Goal: Information Seeking & Learning: Check status

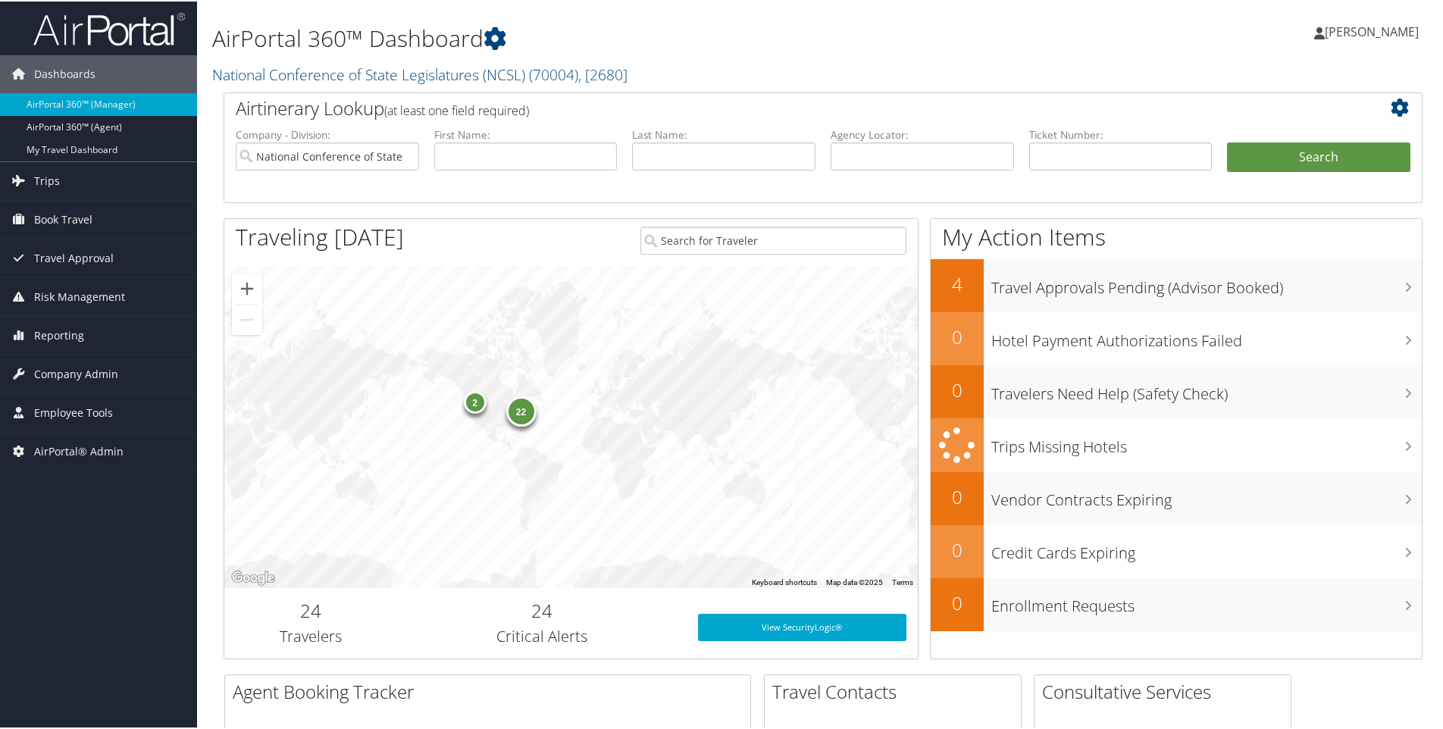
click at [525, 33] on h1 "AirPortal 360™ Dashboard" at bounding box center [619, 37] width 815 height 32
click at [519, 38] on h1 "AirPortal 360™ Dashboard" at bounding box center [619, 37] width 815 height 32
click at [648, 72] on h2 "National Conference of State Legislatures (NCSL) ( 70004 ) , [ 2680 ]" at bounding box center [619, 72] width 815 height 26
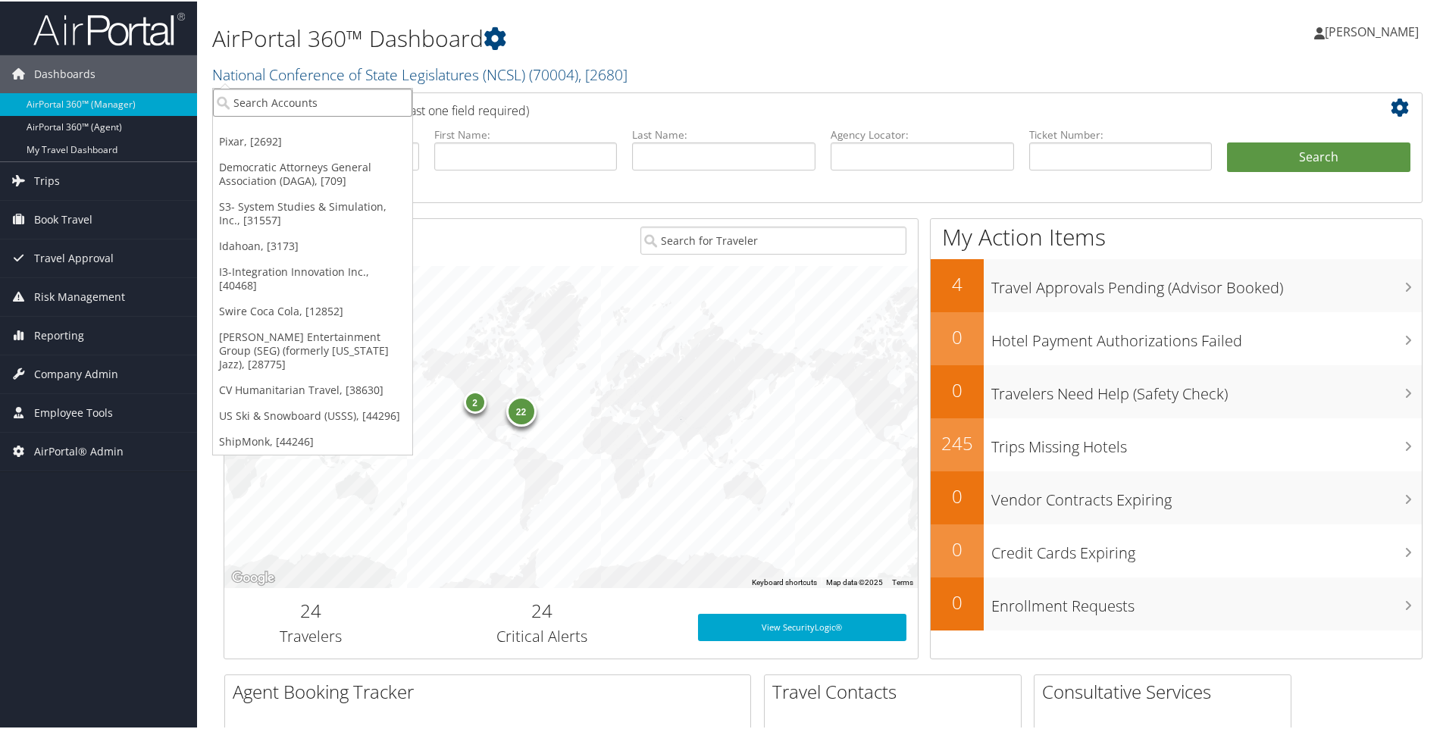
click at [280, 102] on input "search" at bounding box center [312, 101] width 199 height 28
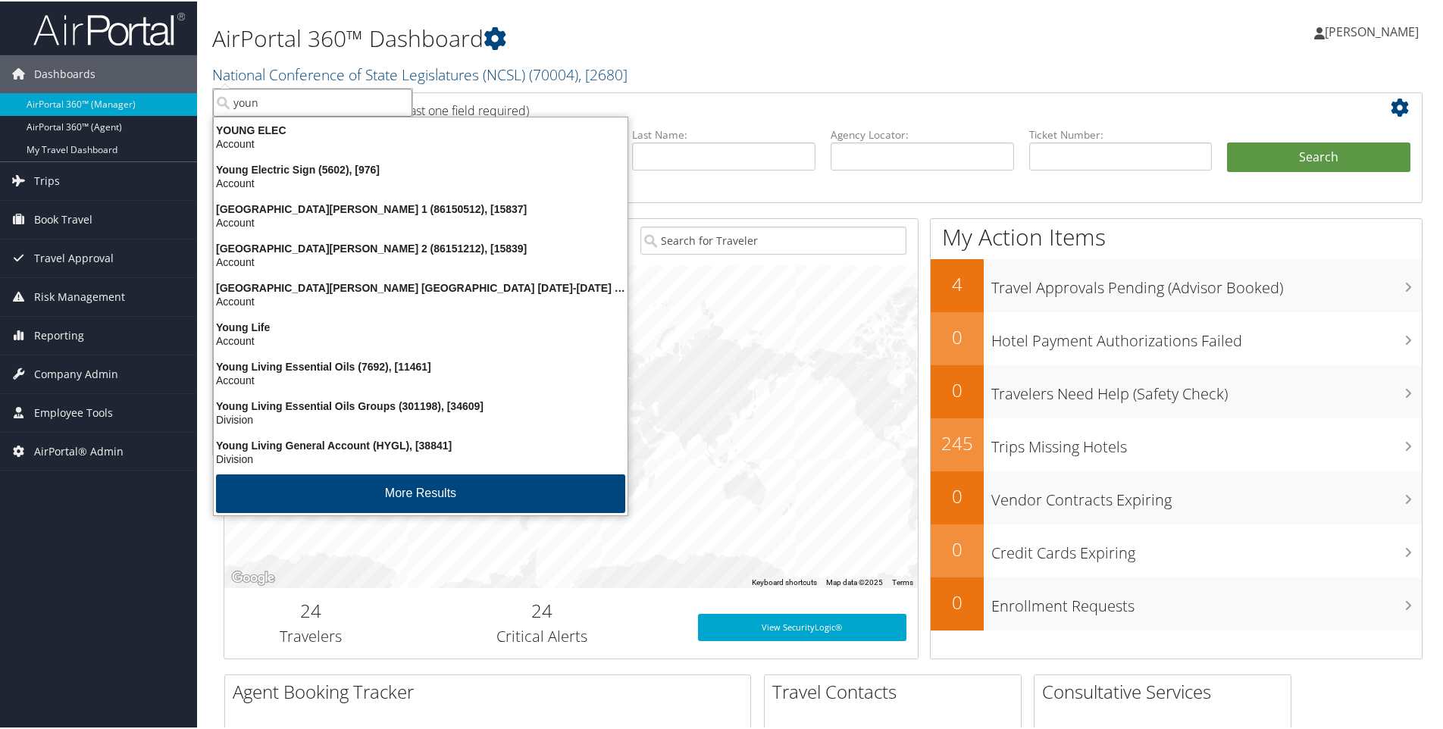
type input "youni"
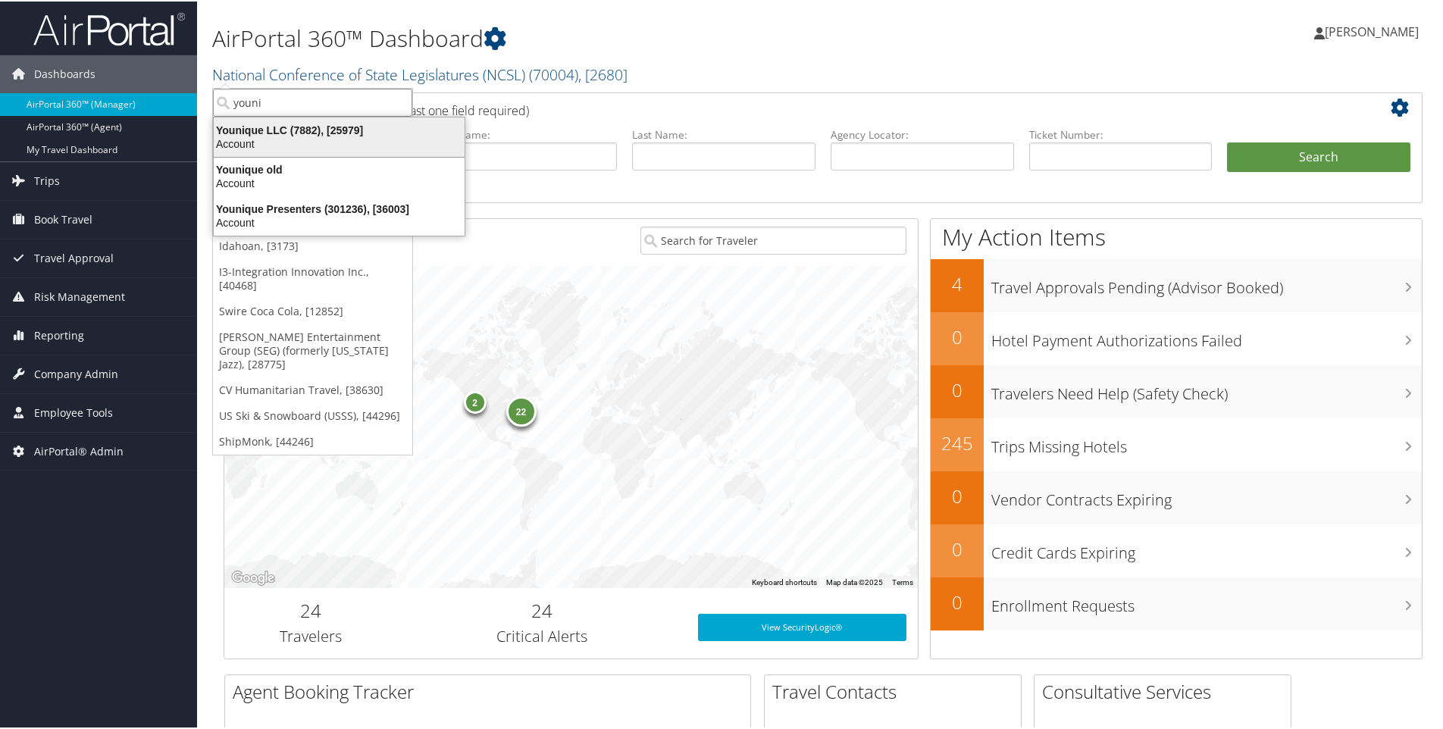
click at [269, 129] on div "Younique LLC (7882), [25979]" at bounding box center [339, 129] width 269 height 14
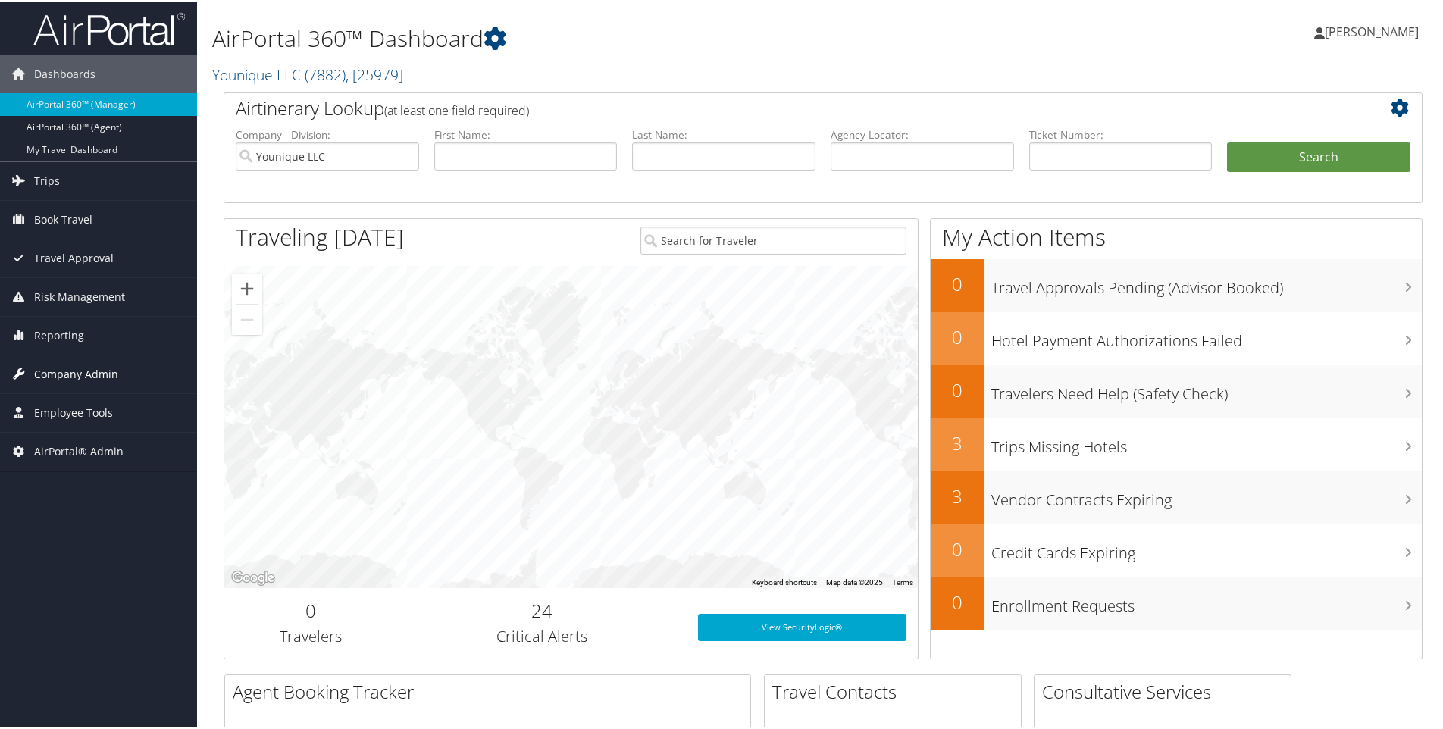
click at [58, 370] on span "Company Admin" at bounding box center [76, 373] width 84 height 38
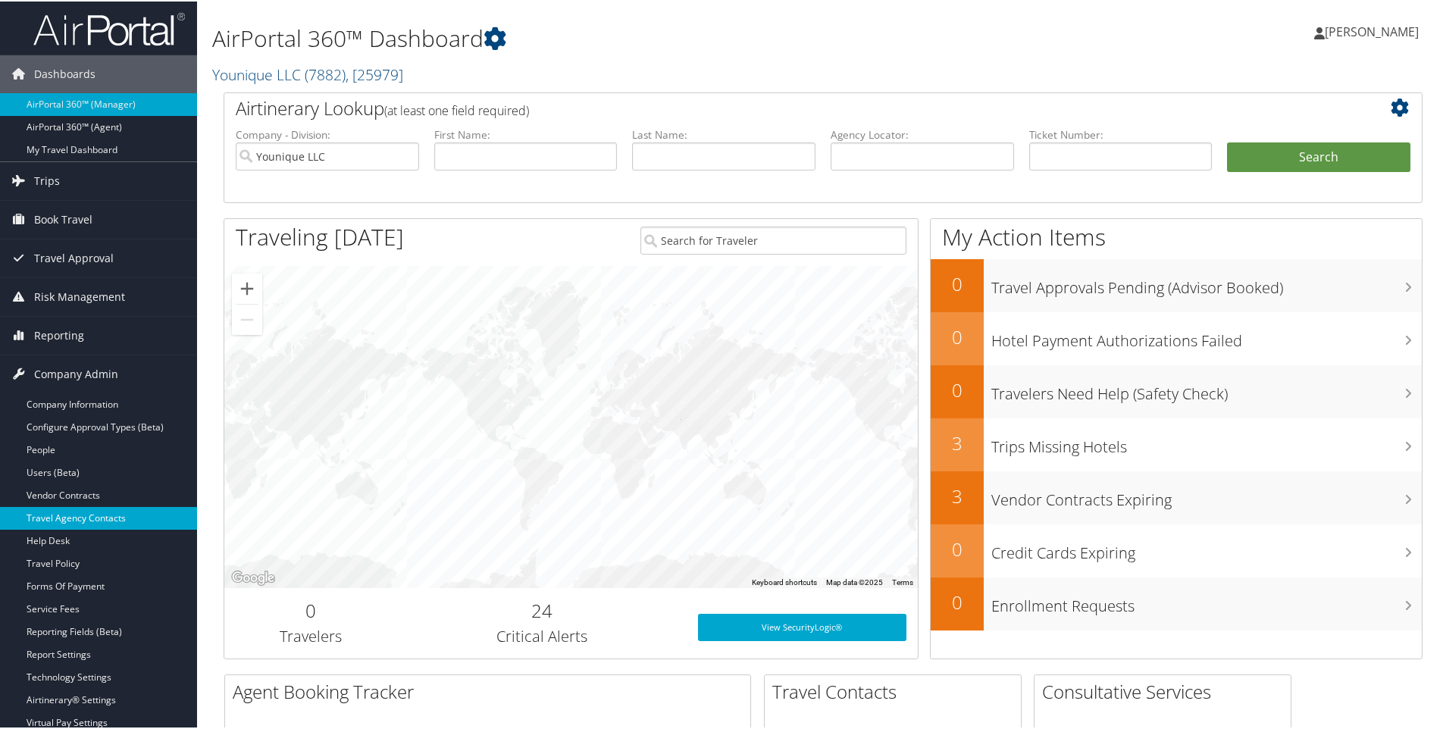
click at [68, 510] on link "Travel Agency Contacts" at bounding box center [98, 517] width 197 height 23
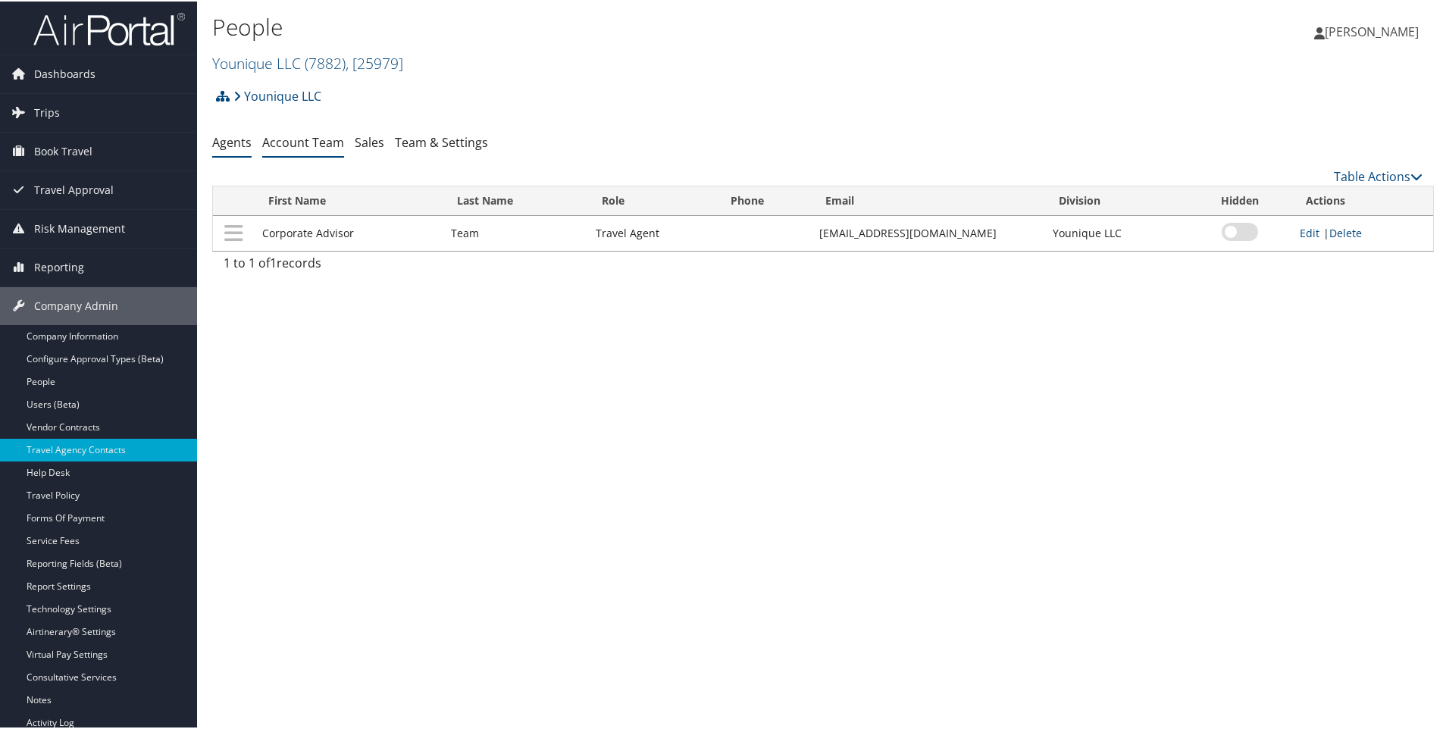
click at [306, 145] on link "Account Team" at bounding box center [303, 141] width 82 height 17
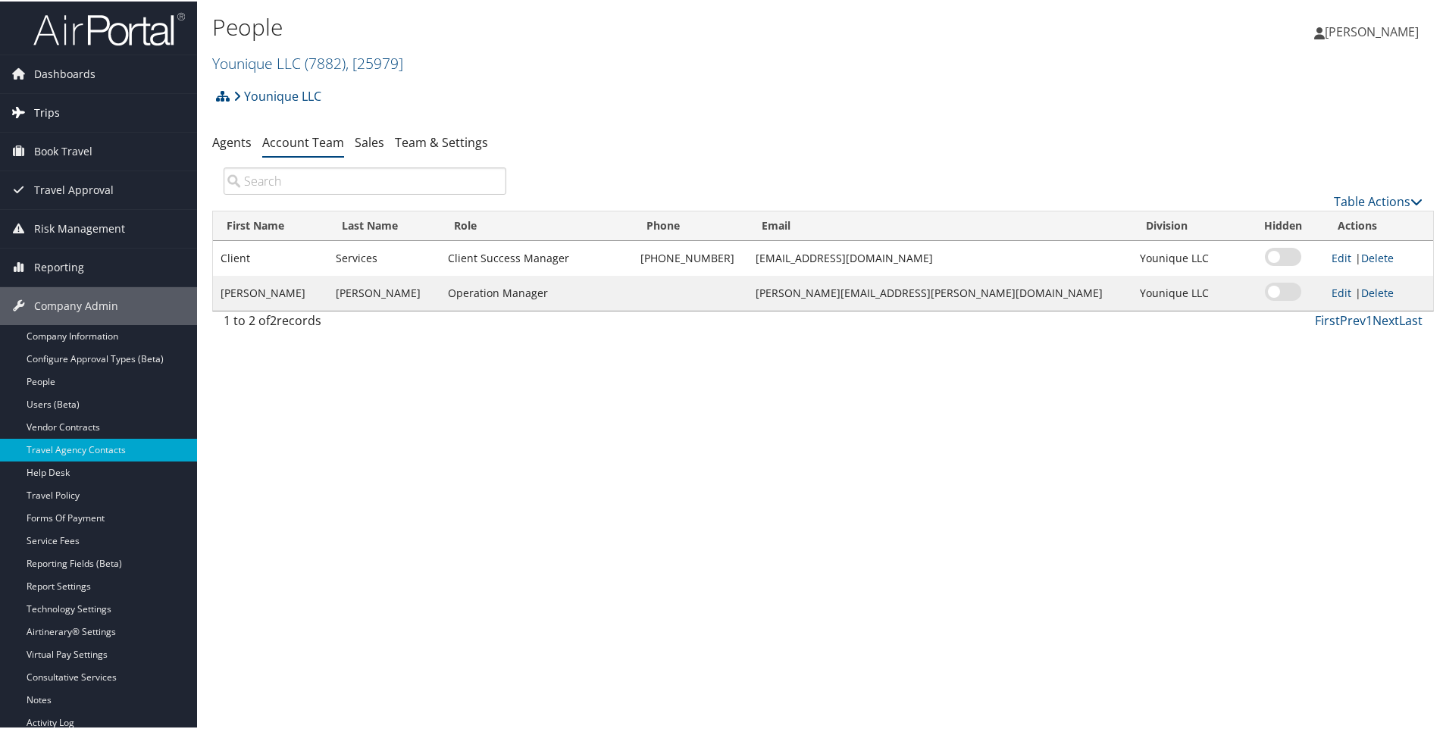
click at [52, 114] on span "Trips" at bounding box center [47, 111] width 26 height 38
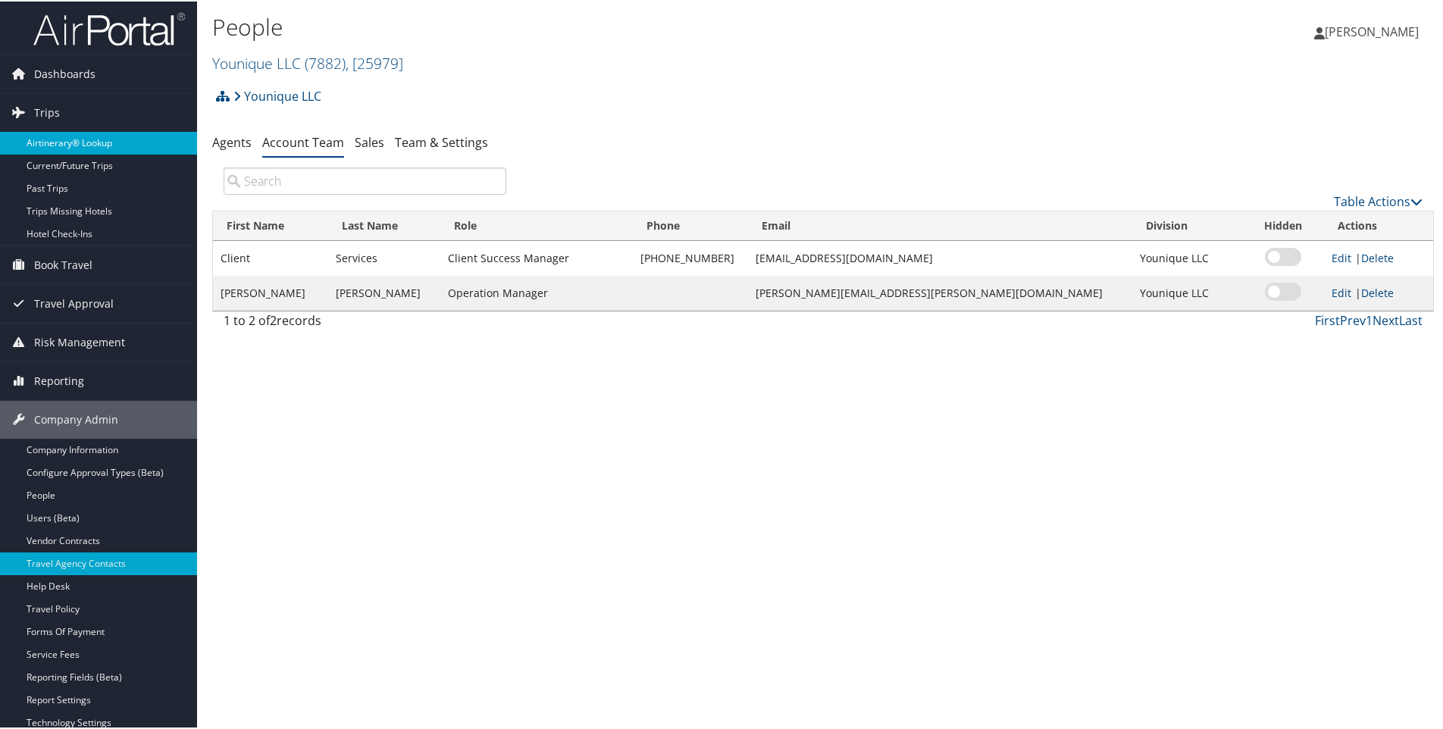
click at [54, 136] on link "Airtinerary® Lookup" at bounding box center [98, 141] width 197 height 23
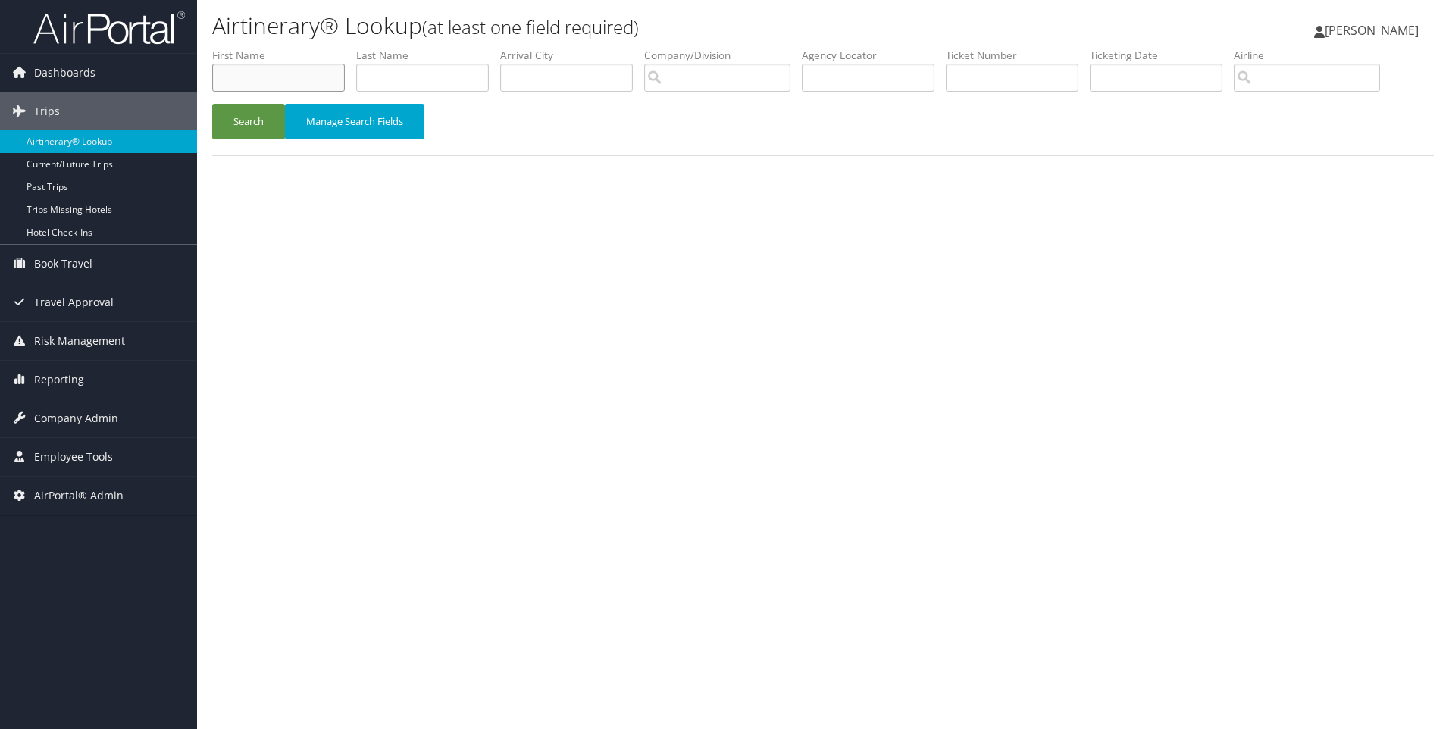
click at [246, 77] on input "text" at bounding box center [278, 78] width 133 height 28
type input "duncan"
type input "stewart"
click at [212, 104] on button "Search" at bounding box center [248, 122] width 73 height 36
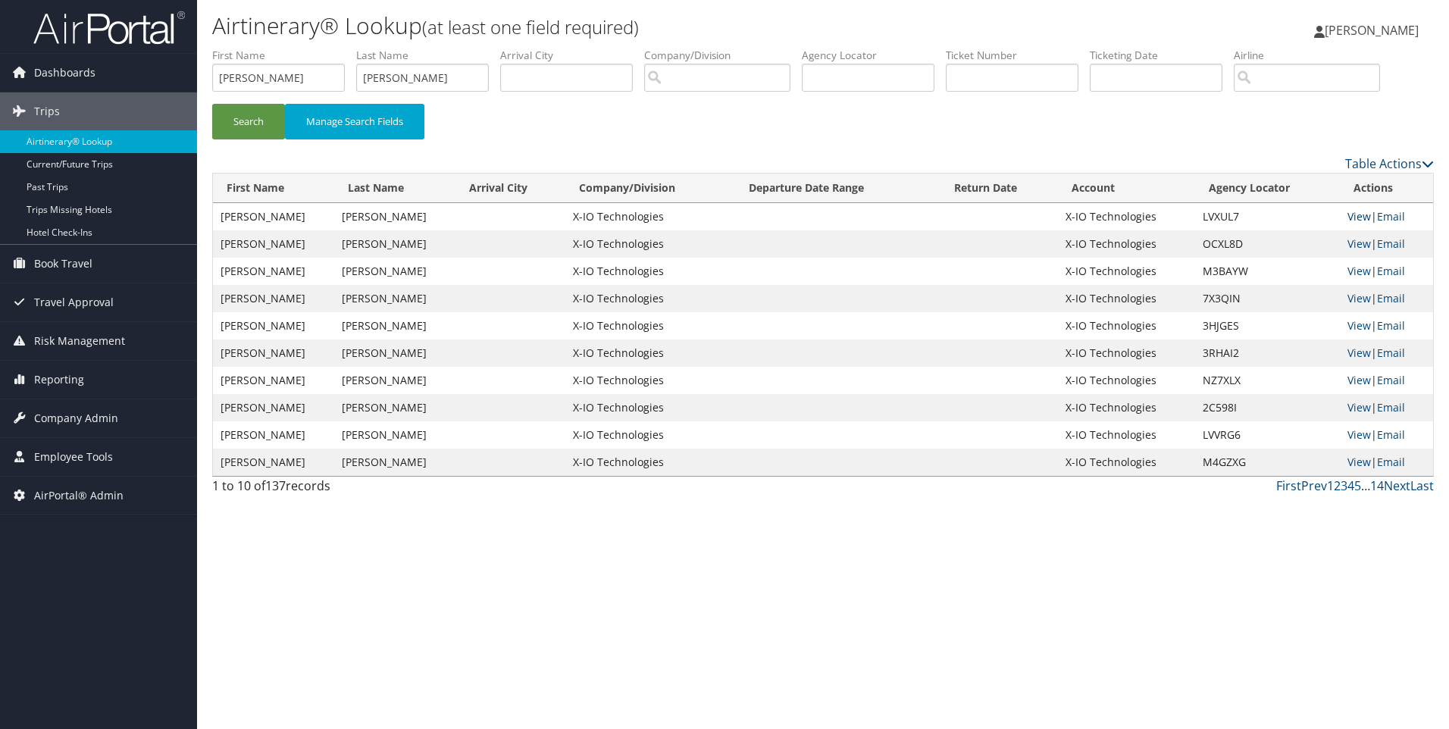
click at [1358, 216] on link "View" at bounding box center [1360, 216] width 24 height 14
click at [1353, 464] on link "View" at bounding box center [1360, 462] width 24 height 14
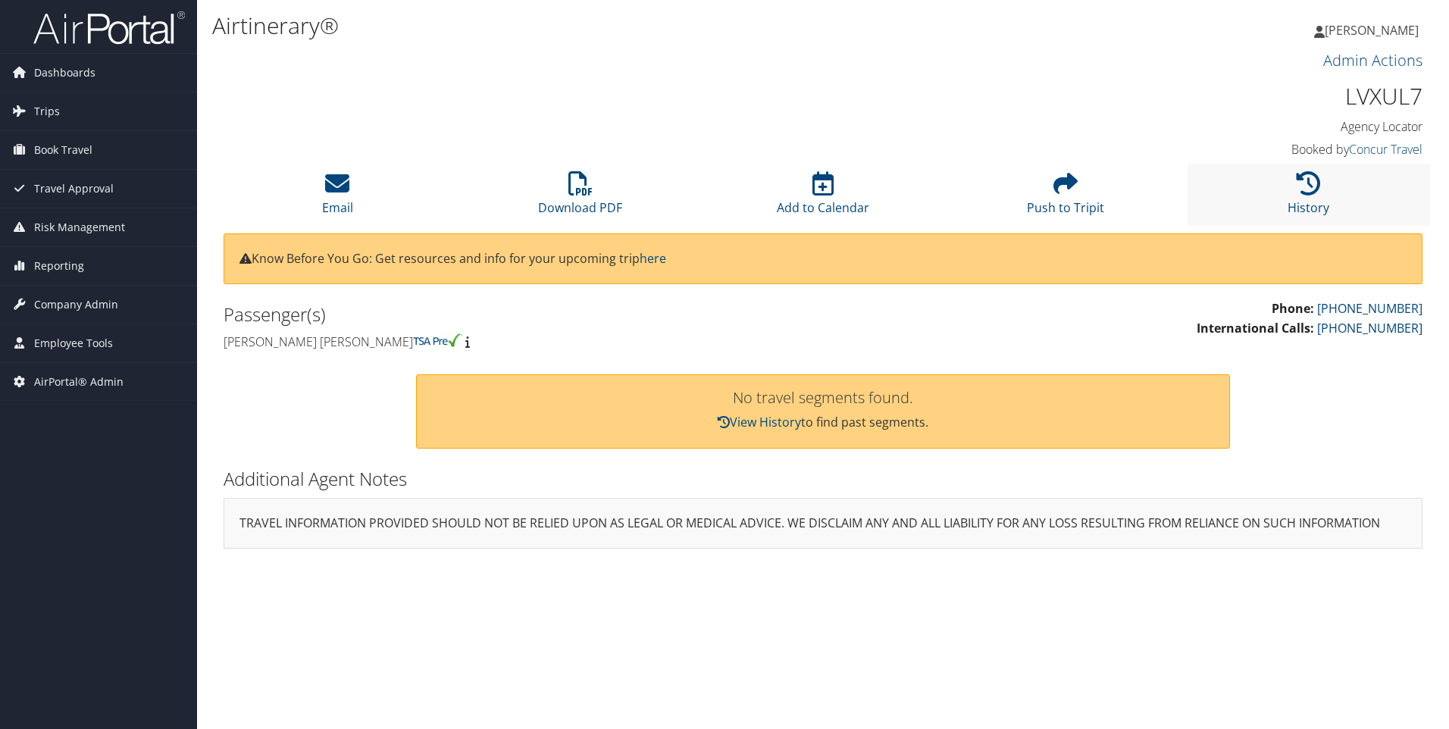
click at [1295, 177] on li "History" at bounding box center [1309, 194] width 243 height 61
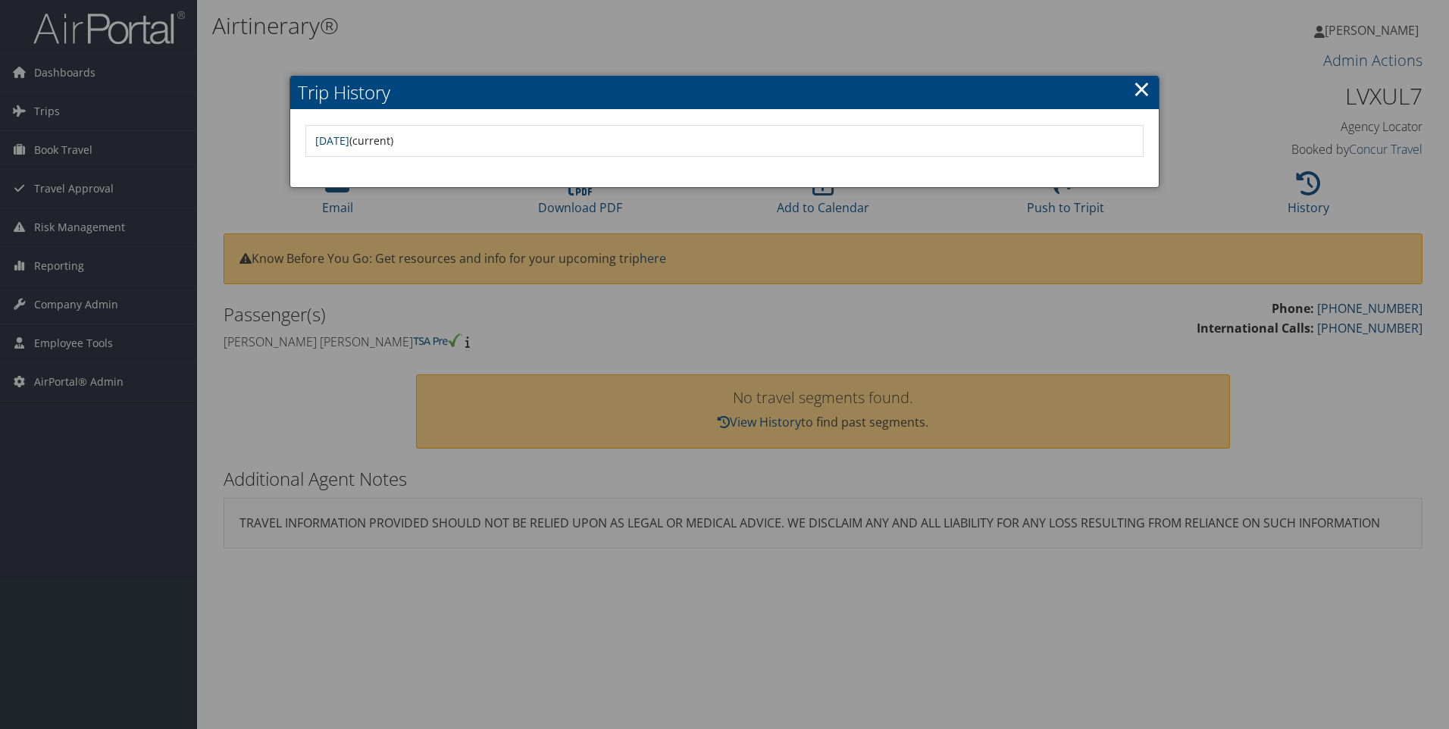
click at [1142, 82] on link "×" at bounding box center [1141, 89] width 17 height 30
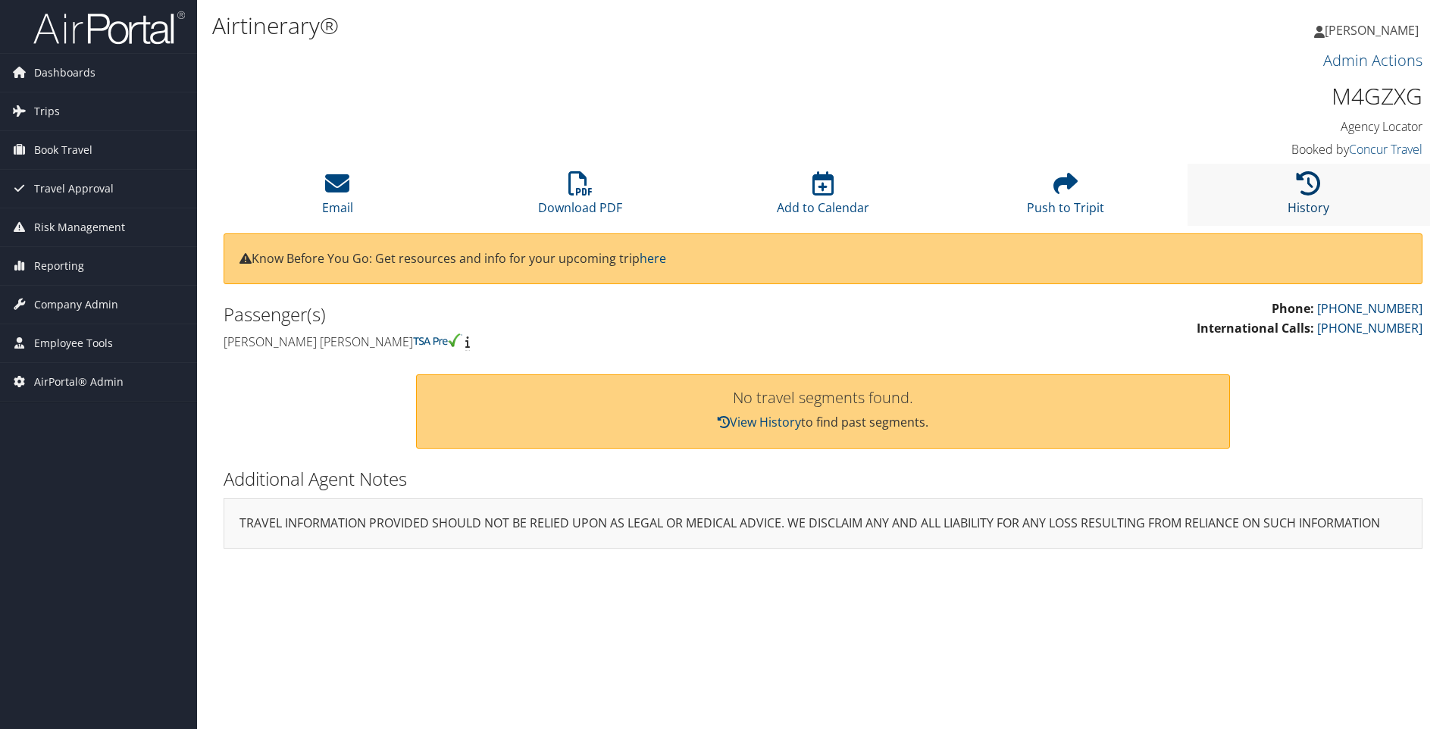
click at [1312, 186] on icon at bounding box center [1309, 183] width 24 height 24
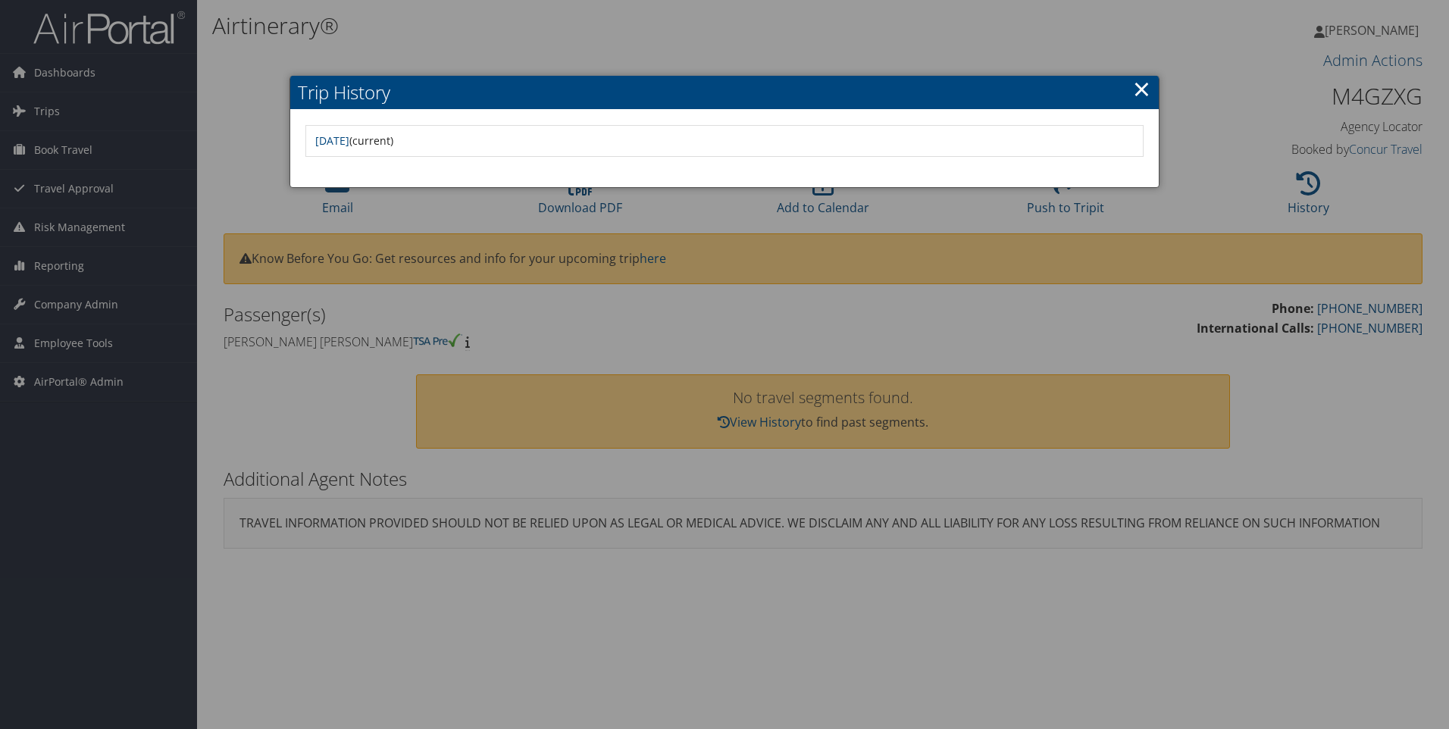
click at [1142, 84] on link "×" at bounding box center [1141, 89] width 17 height 30
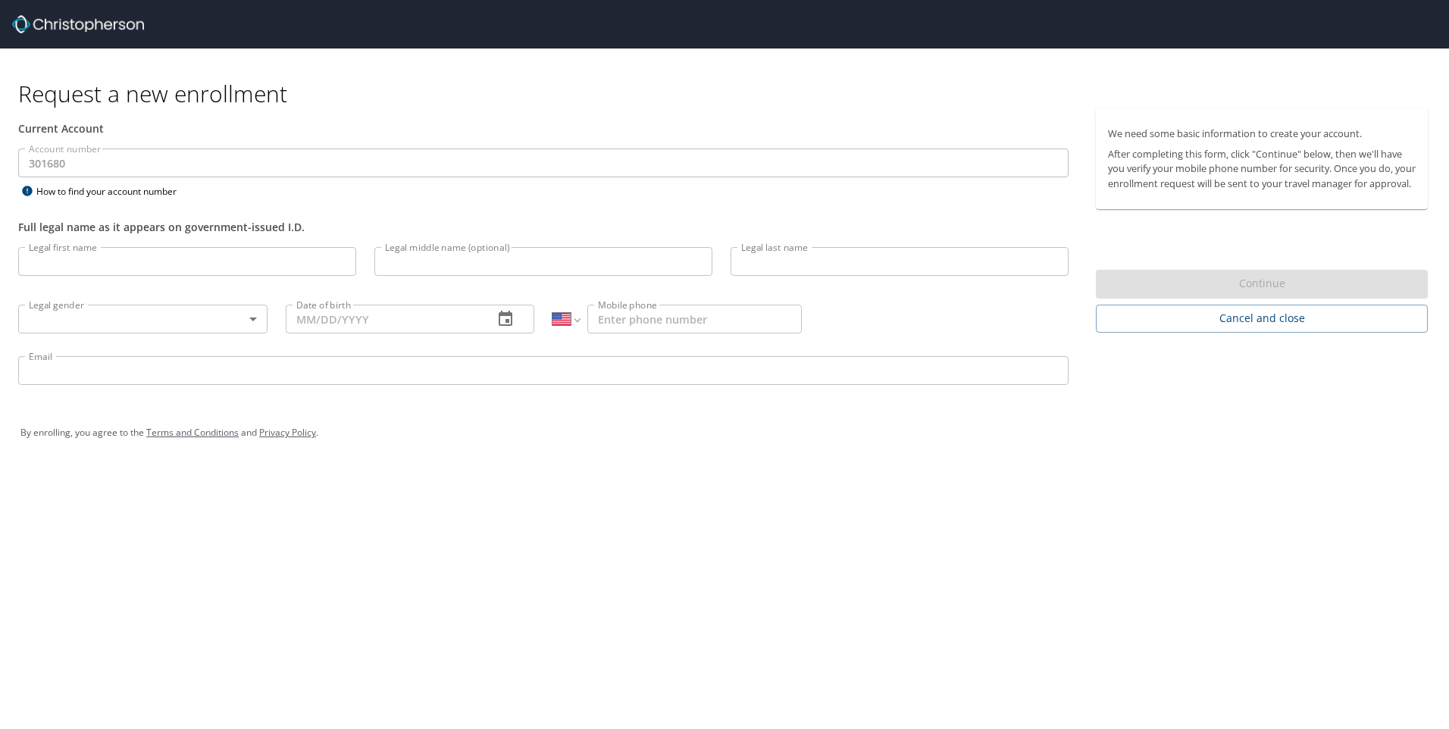
select select "US"
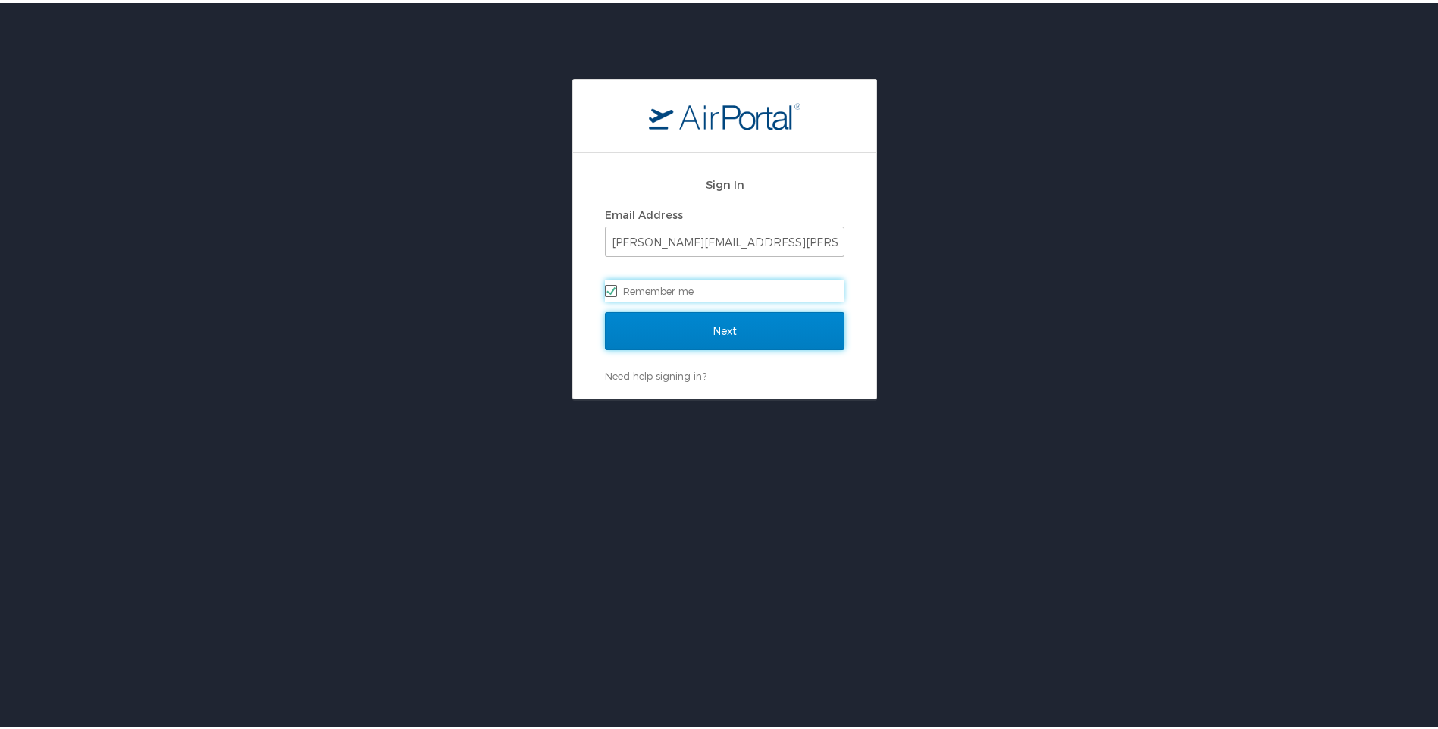
click at [679, 330] on input "Next" at bounding box center [725, 328] width 240 height 38
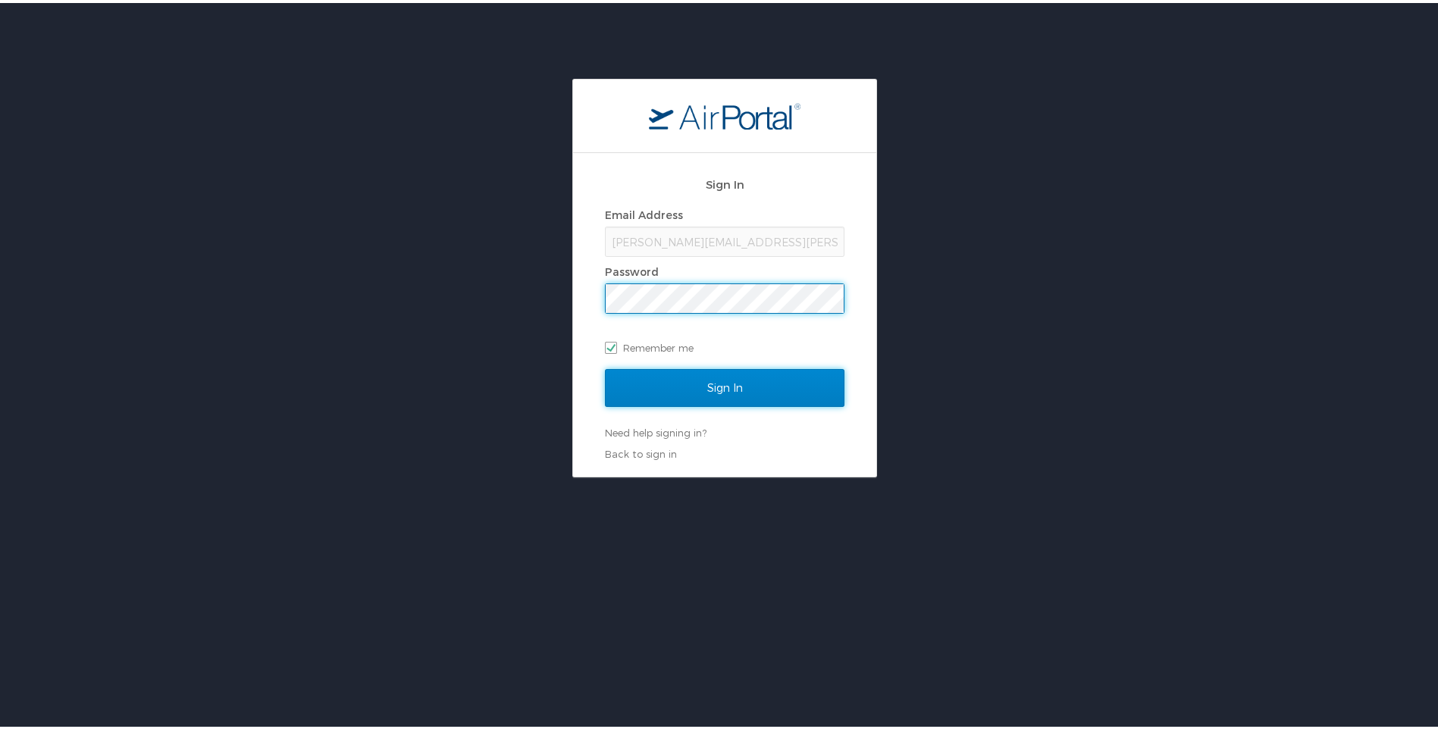
click at [713, 381] on input "Sign In" at bounding box center [725, 385] width 240 height 38
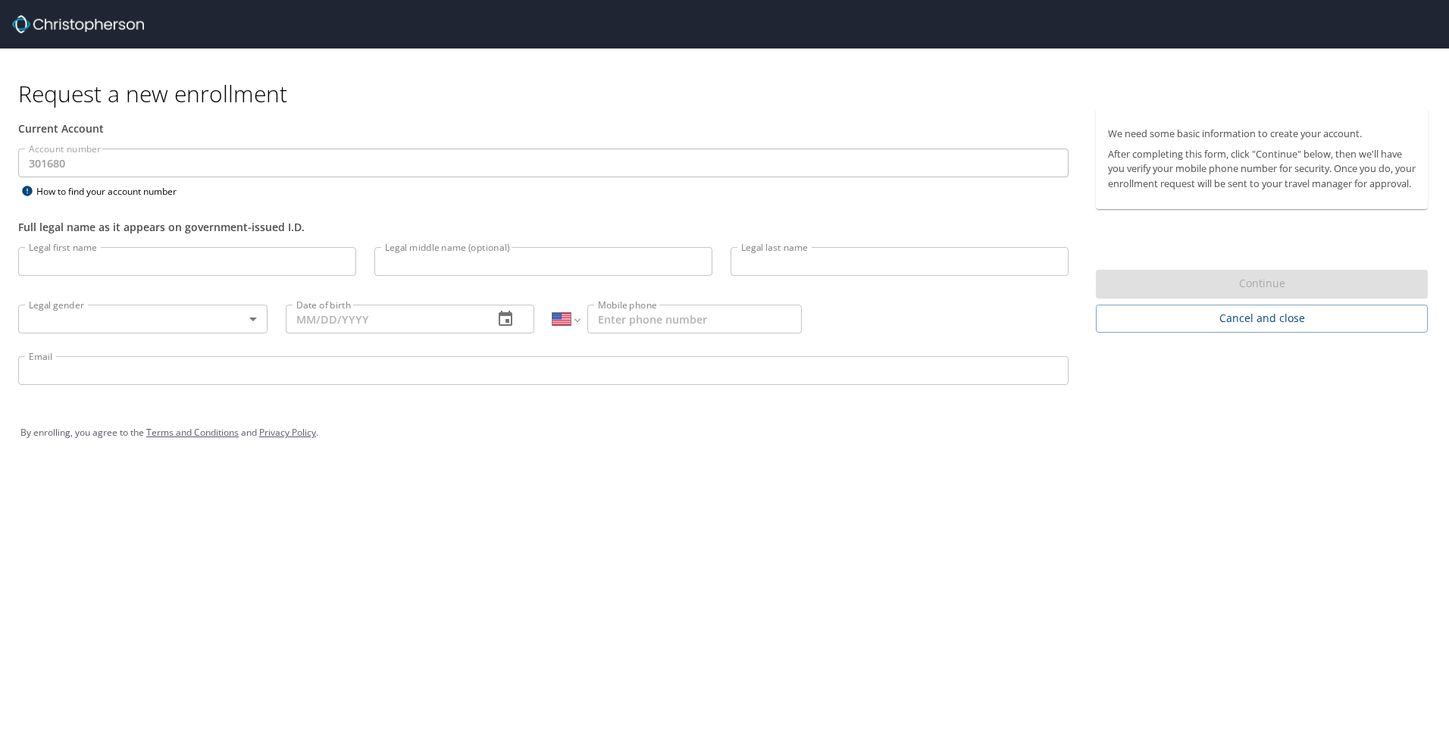
select select "US"
